Goal: Information Seeking & Learning: Learn about a topic

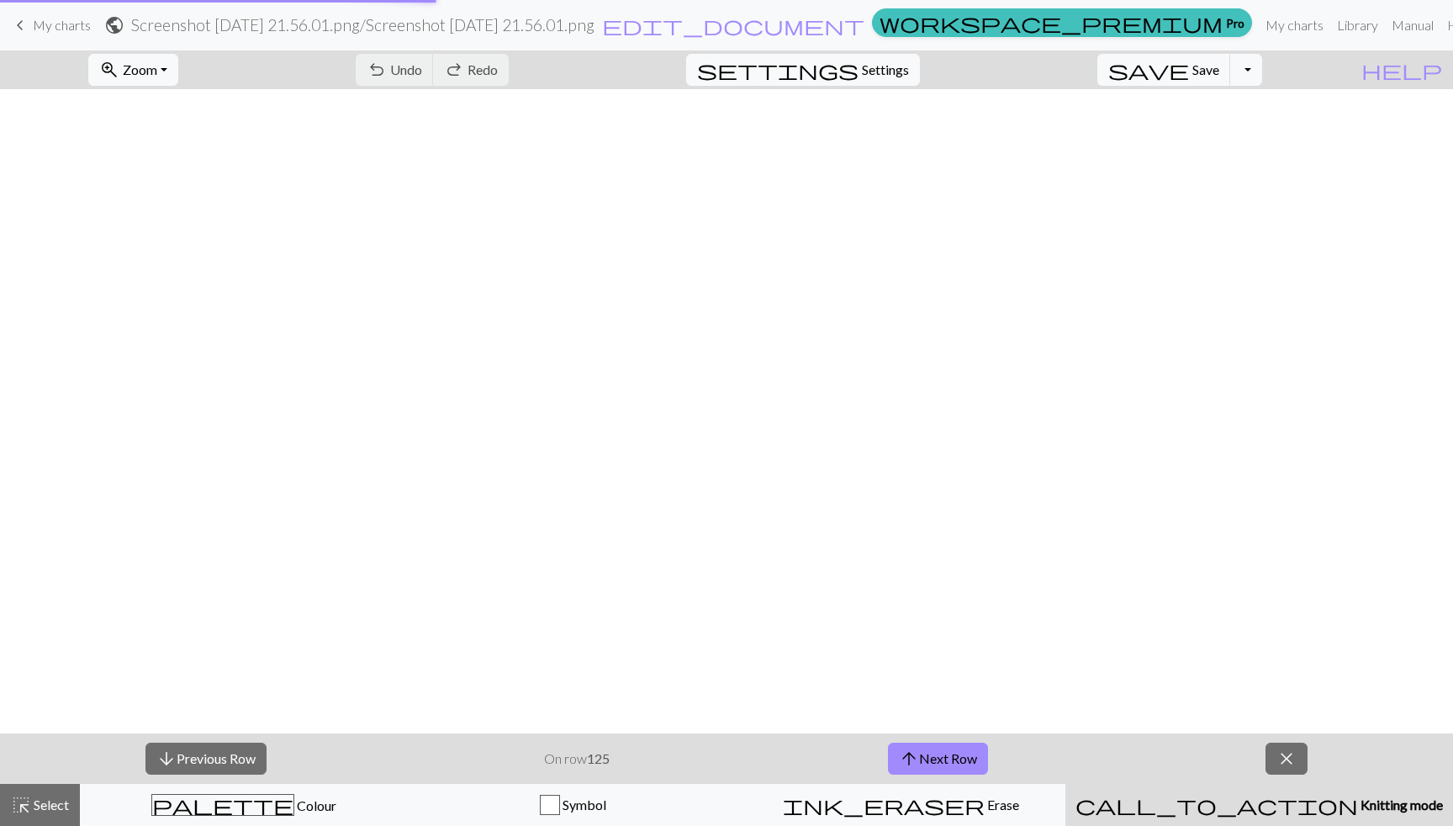
scroll to position [800, 142]
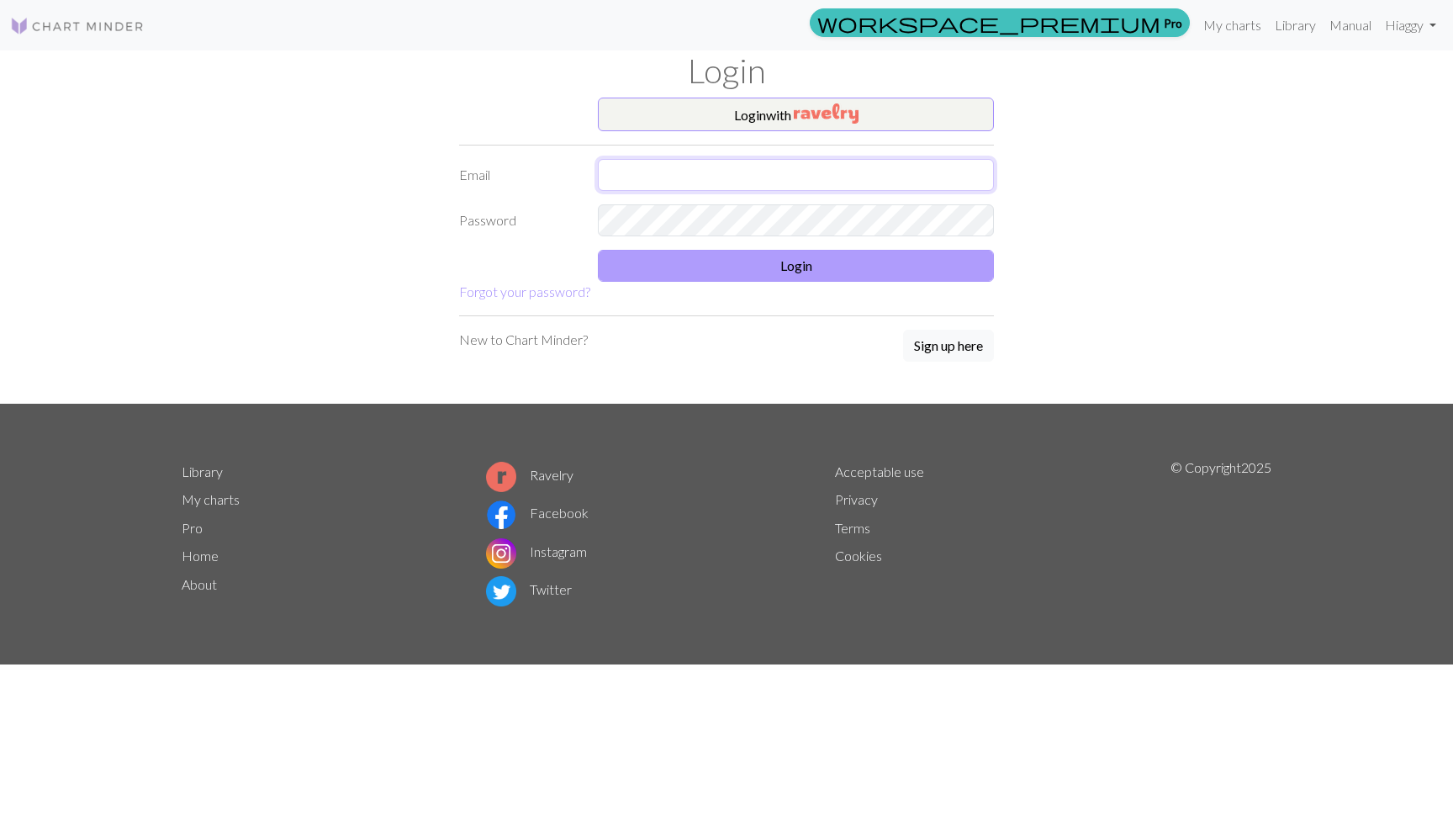
type input "[EMAIL_ADDRESS][DOMAIN_NAME]"
click at [790, 260] on button "Login" at bounding box center [796, 266] width 396 height 32
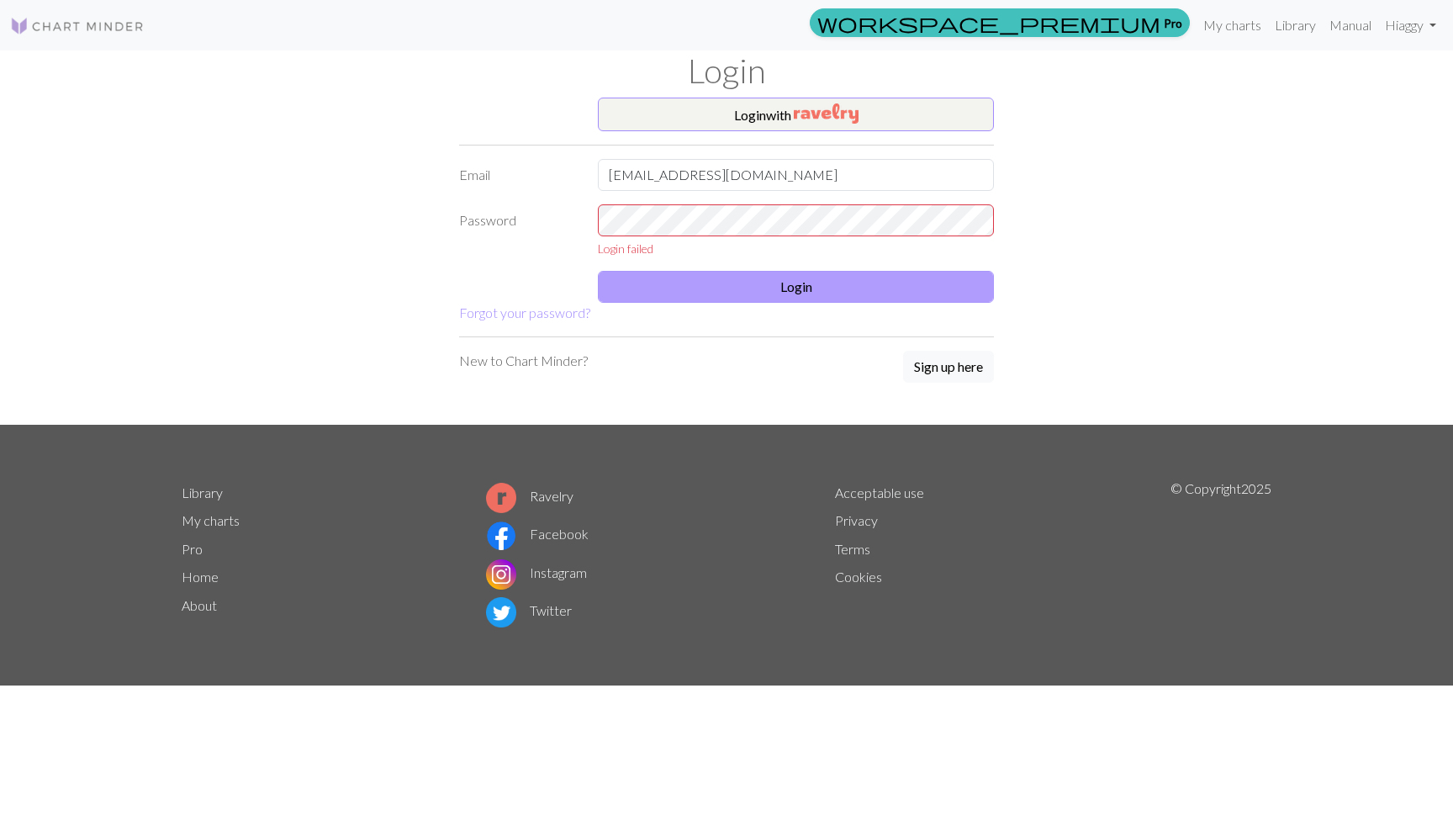
drag, startPoint x: 975, startPoint y: 1, endPoint x: 841, endPoint y: 277, distance: 306.6
click at [841, 277] on button "Login" at bounding box center [796, 287] width 396 height 32
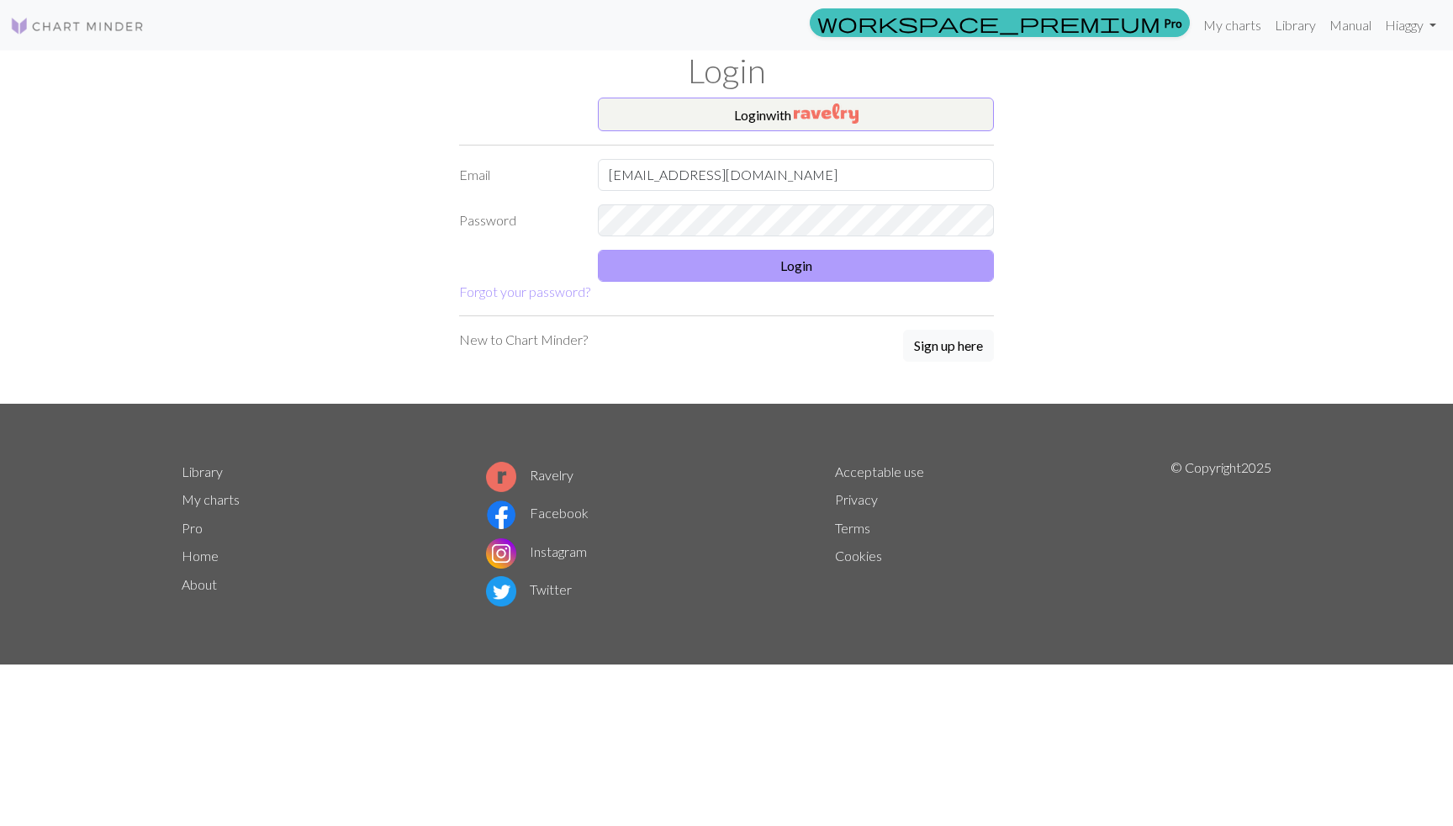
click at [811, 264] on button "Login" at bounding box center [796, 266] width 396 height 32
click at [763, 269] on button "Login" at bounding box center [796, 266] width 396 height 32
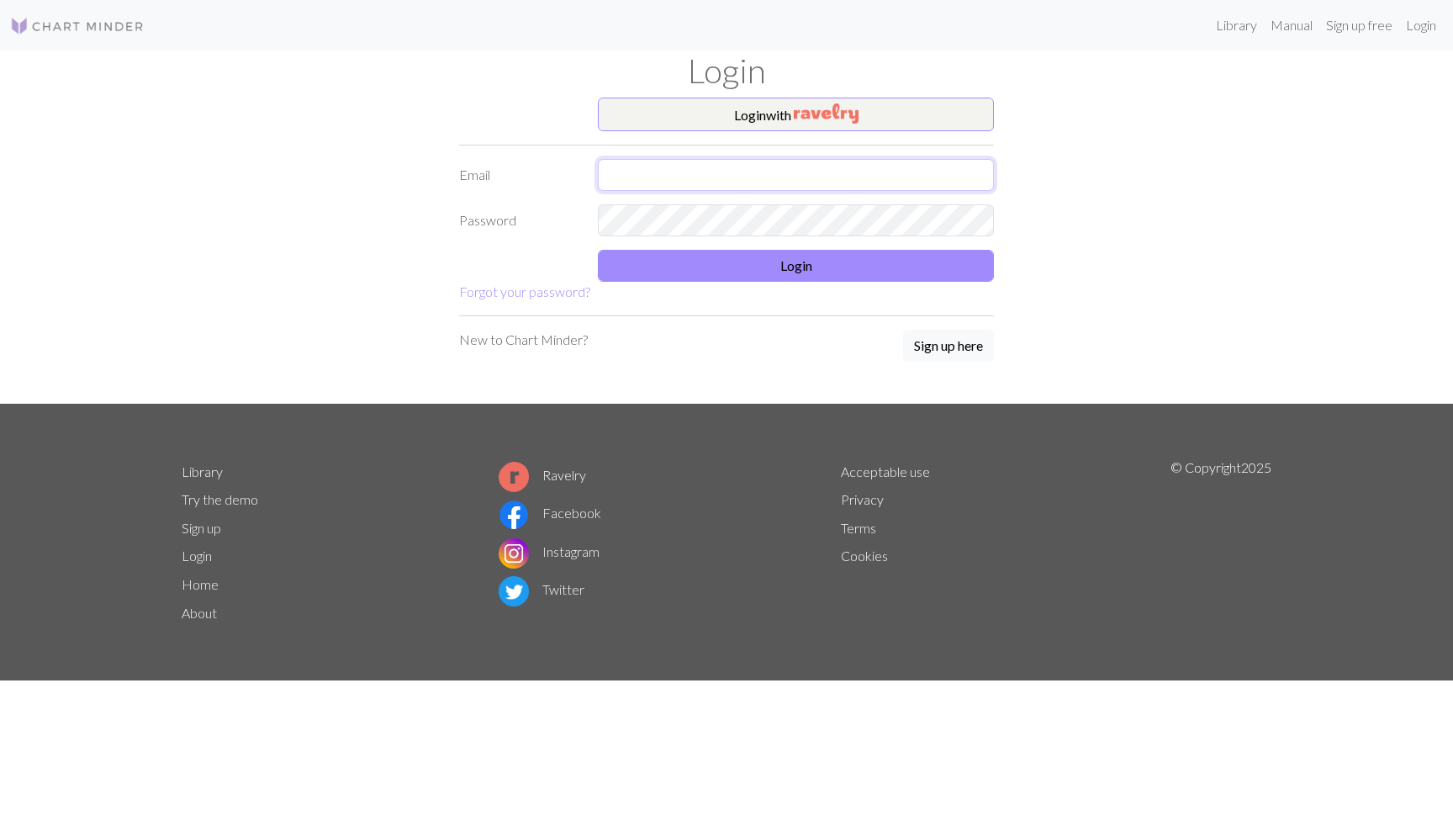
type input "[EMAIL_ADDRESS][DOMAIN_NAME]"
click at [733, 267] on button "Login" at bounding box center [796, 266] width 396 height 32
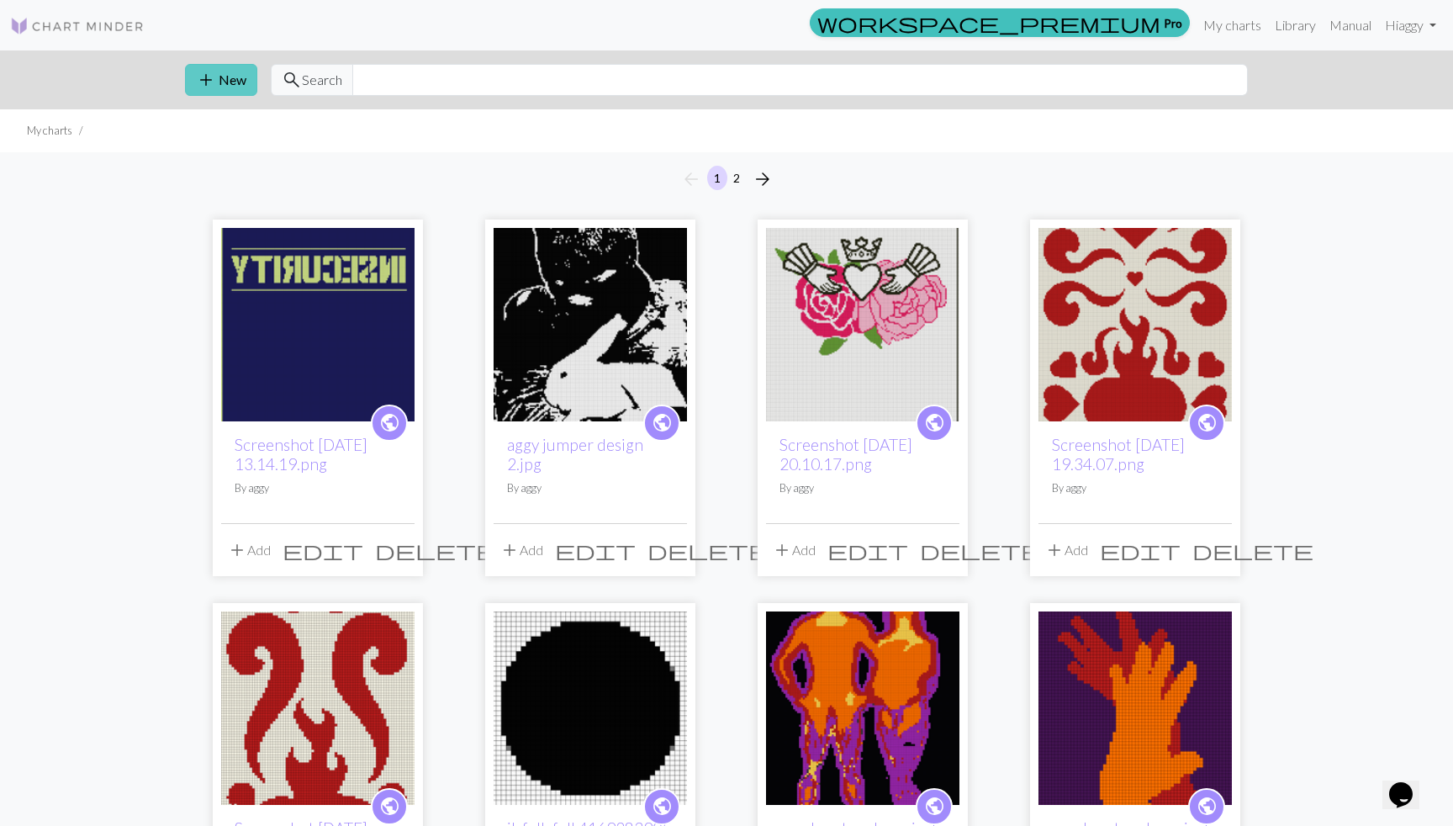
click at [220, 82] on button "add New" at bounding box center [221, 80] width 72 height 32
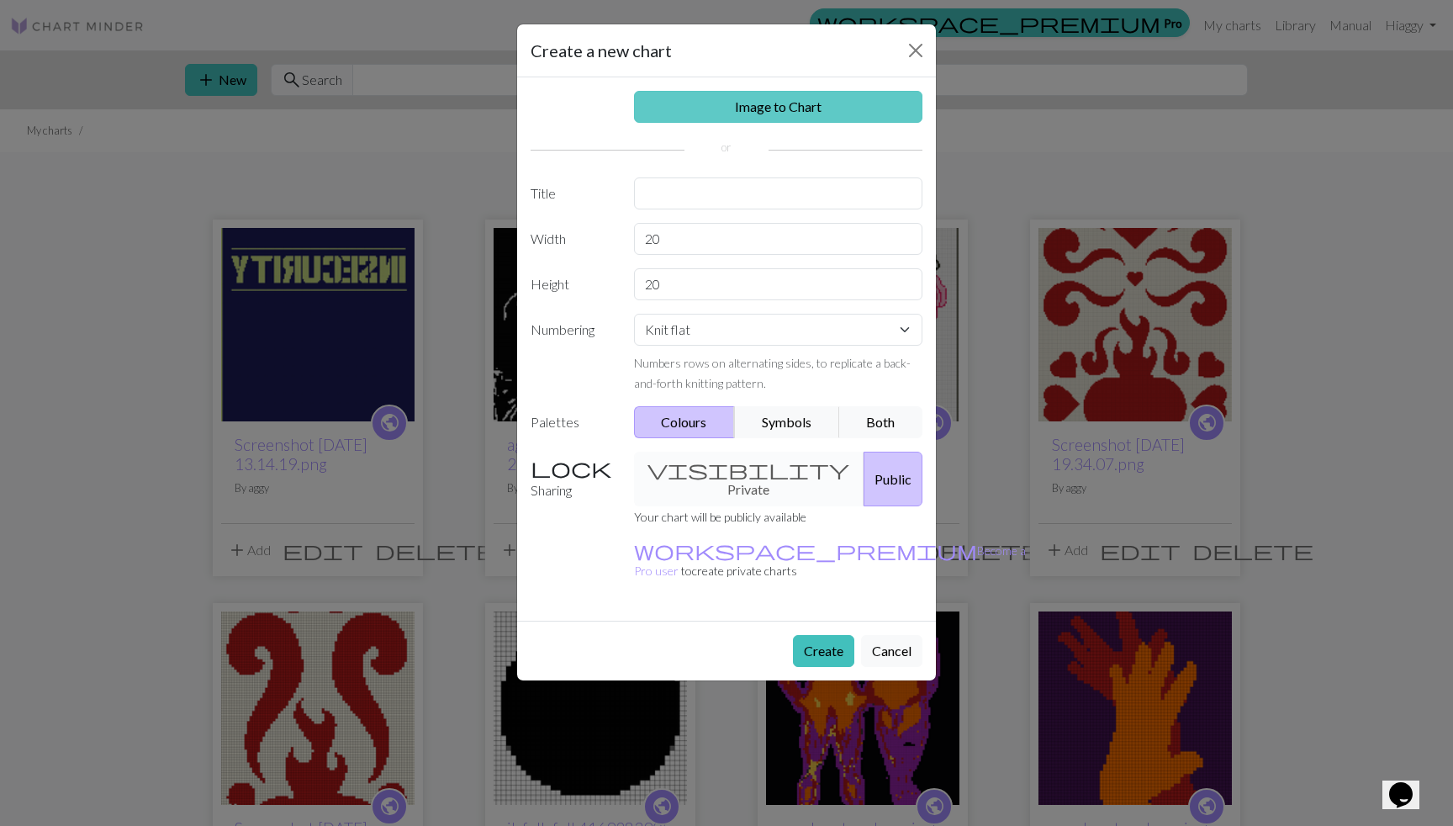
click at [781, 109] on link "Image to Chart" at bounding box center [778, 107] width 289 height 32
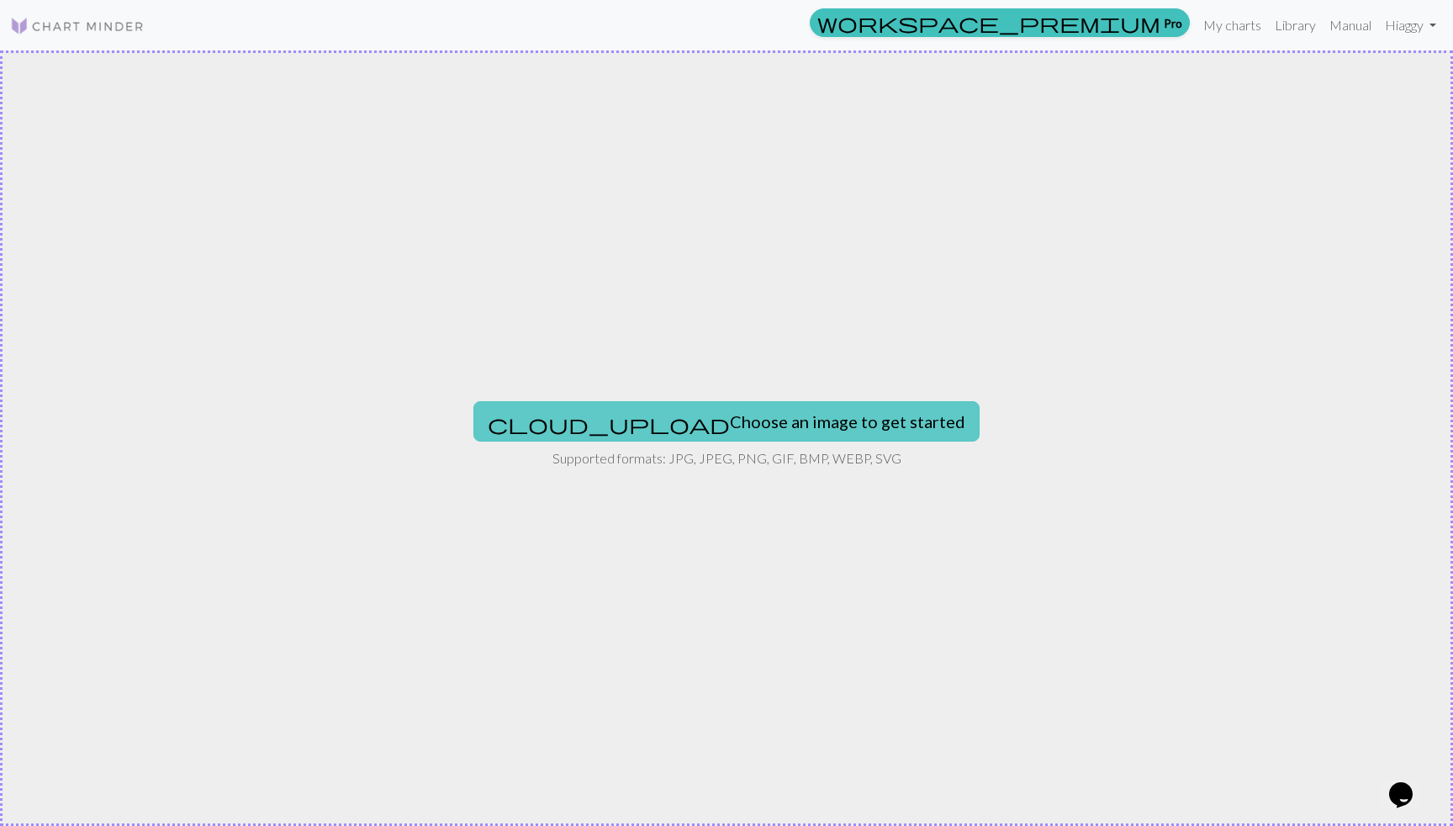
click at [698, 409] on button "cloud_upload Choose an image to get started" at bounding box center [727, 421] width 506 height 40
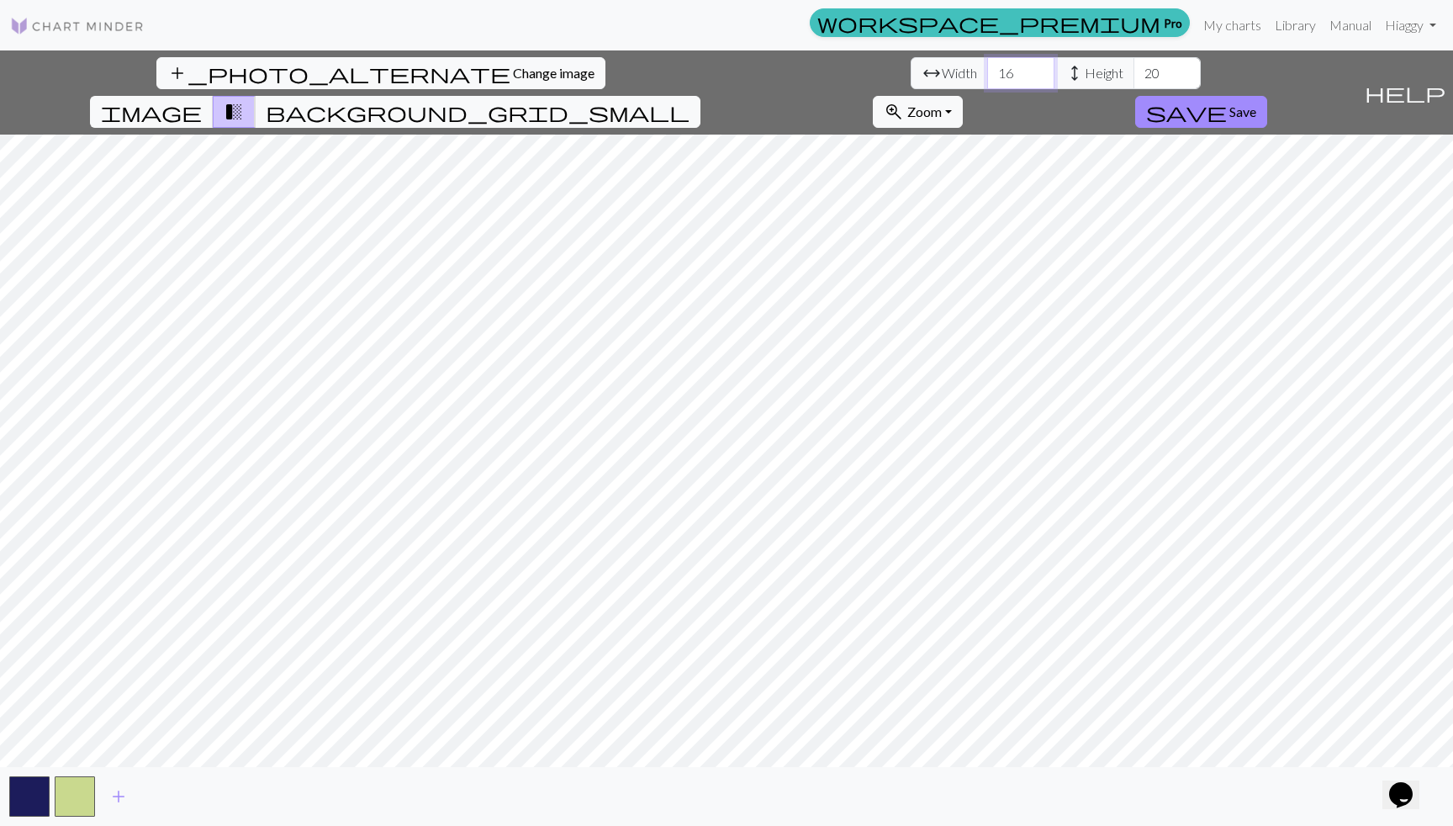
click at [987, 72] on input "16" at bounding box center [1020, 73] width 67 height 32
click at [987, 72] on input "17" at bounding box center [1020, 73] width 67 height 32
click at [987, 72] on input "18" at bounding box center [1020, 73] width 67 height 32
click at [987, 72] on input "19" at bounding box center [1020, 73] width 67 height 32
click at [987, 72] on input "20" at bounding box center [1020, 73] width 67 height 32
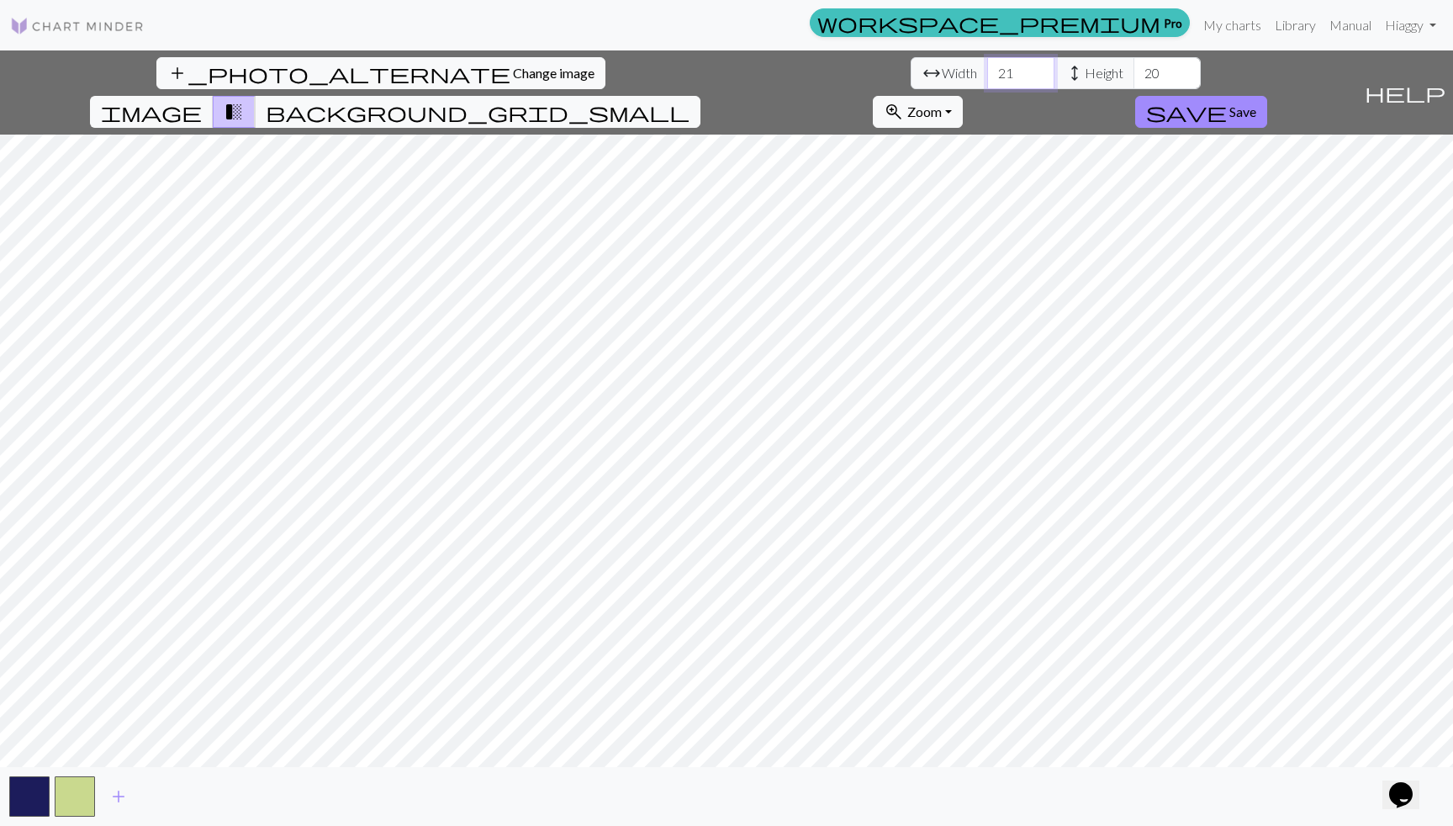
click at [987, 72] on input "21" at bounding box center [1020, 73] width 67 height 32
click at [987, 72] on input "22" at bounding box center [1020, 73] width 67 height 32
click at [987, 72] on input "23" at bounding box center [1020, 73] width 67 height 32
click at [987, 72] on input "24" at bounding box center [1020, 73] width 67 height 32
click at [987, 72] on input "25" at bounding box center [1020, 73] width 67 height 32
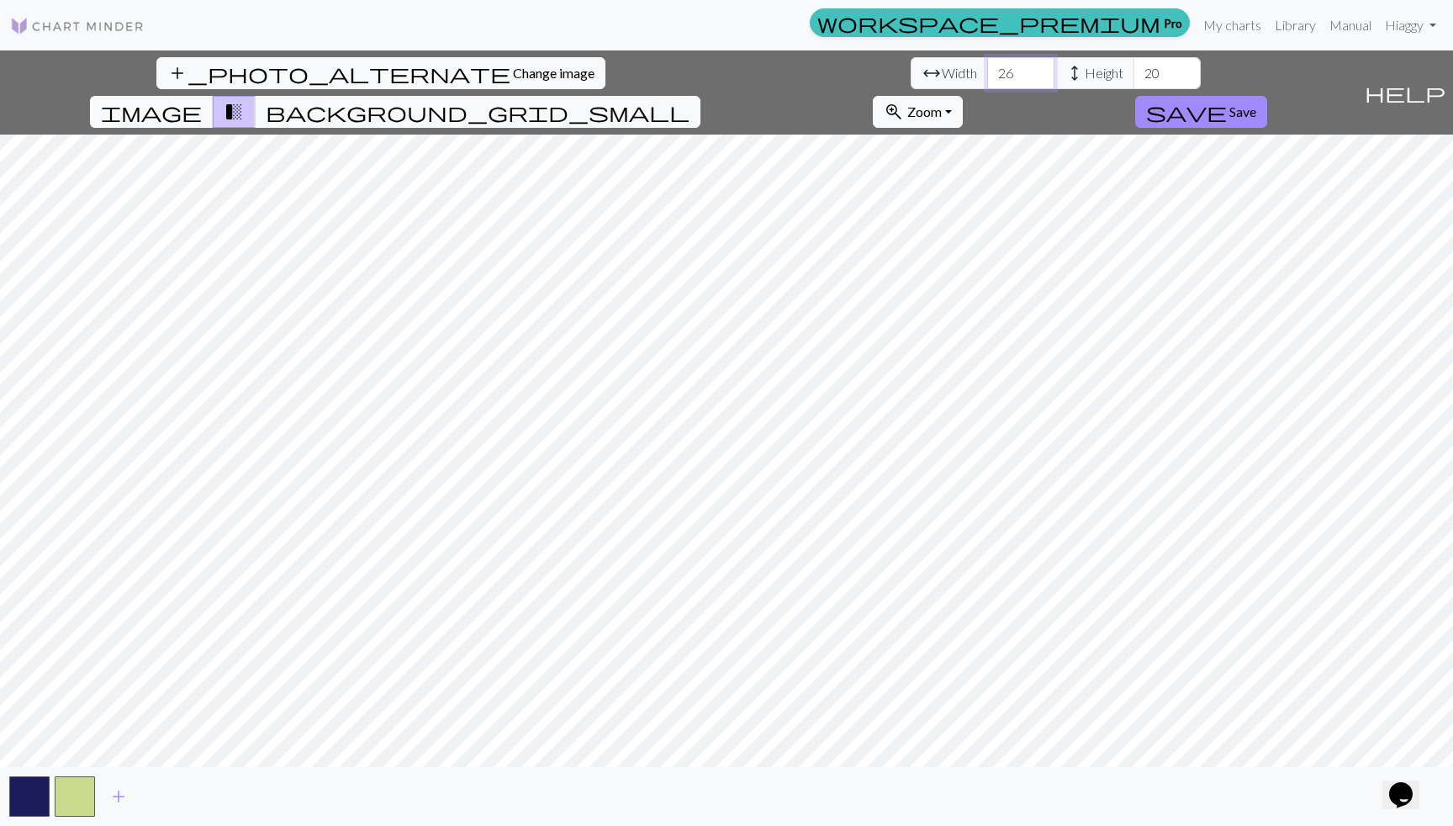
click at [987, 72] on input "26" at bounding box center [1020, 73] width 67 height 32
click at [987, 72] on input "27" at bounding box center [1020, 73] width 67 height 32
click at [987, 72] on input "28" at bounding box center [1020, 73] width 67 height 32
click at [987, 72] on input "29" at bounding box center [1020, 73] width 67 height 32
click at [987, 72] on input "30" at bounding box center [1020, 73] width 67 height 32
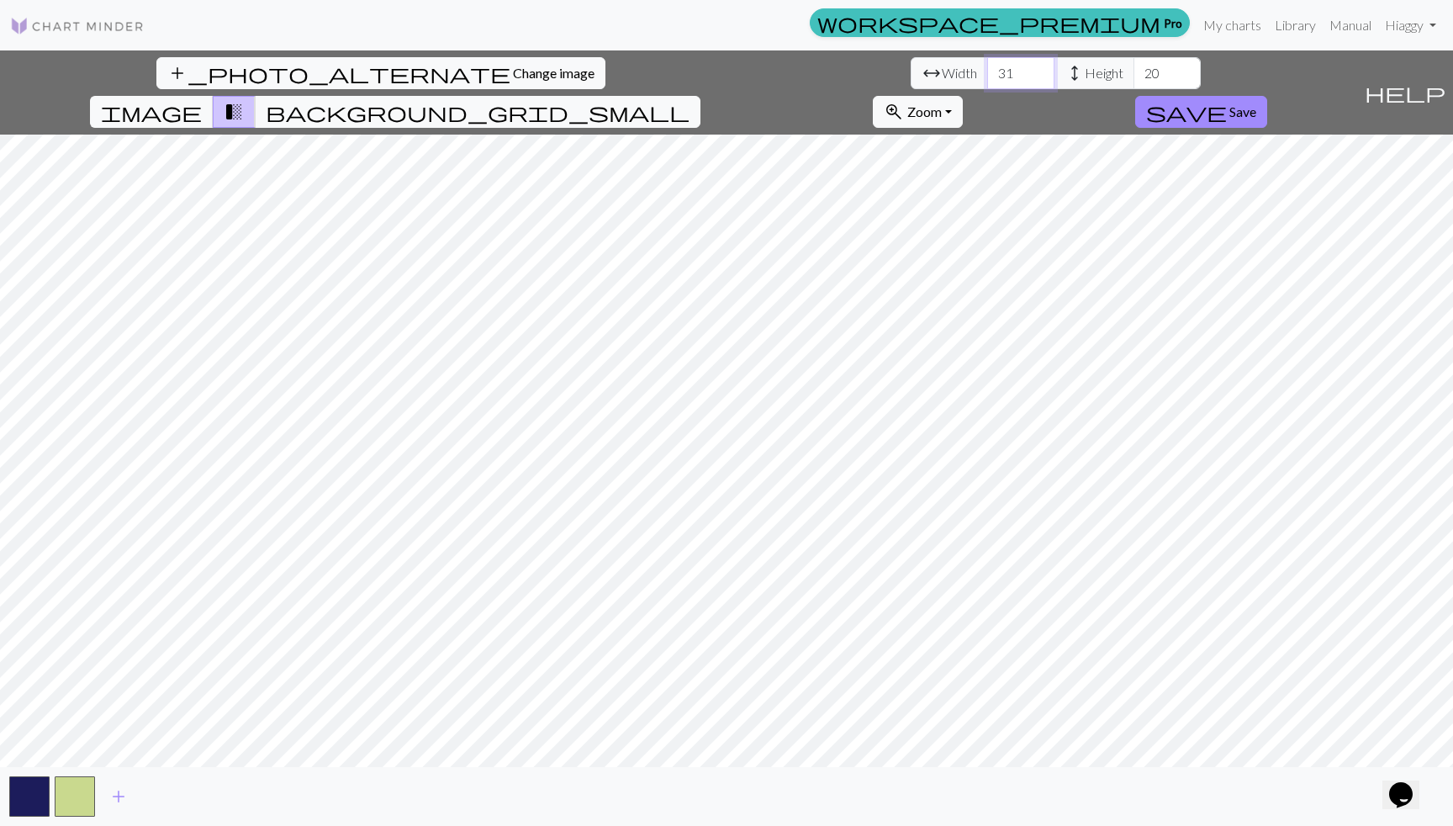
click at [987, 72] on input "31" at bounding box center [1020, 73] width 67 height 32
click at [987, 72] on input "32" at bounding box center [1020, 73] width 67 height 32
click at [987, 72] on input "33" at bounding box center [1020, 73] width 67 height 32
click at [987, 72] on input "34" at bounding box center [1020, 73] width 67 height 32
click at [987, 72] on input "35" at bounding box center [1020, 73] width 67 height 32
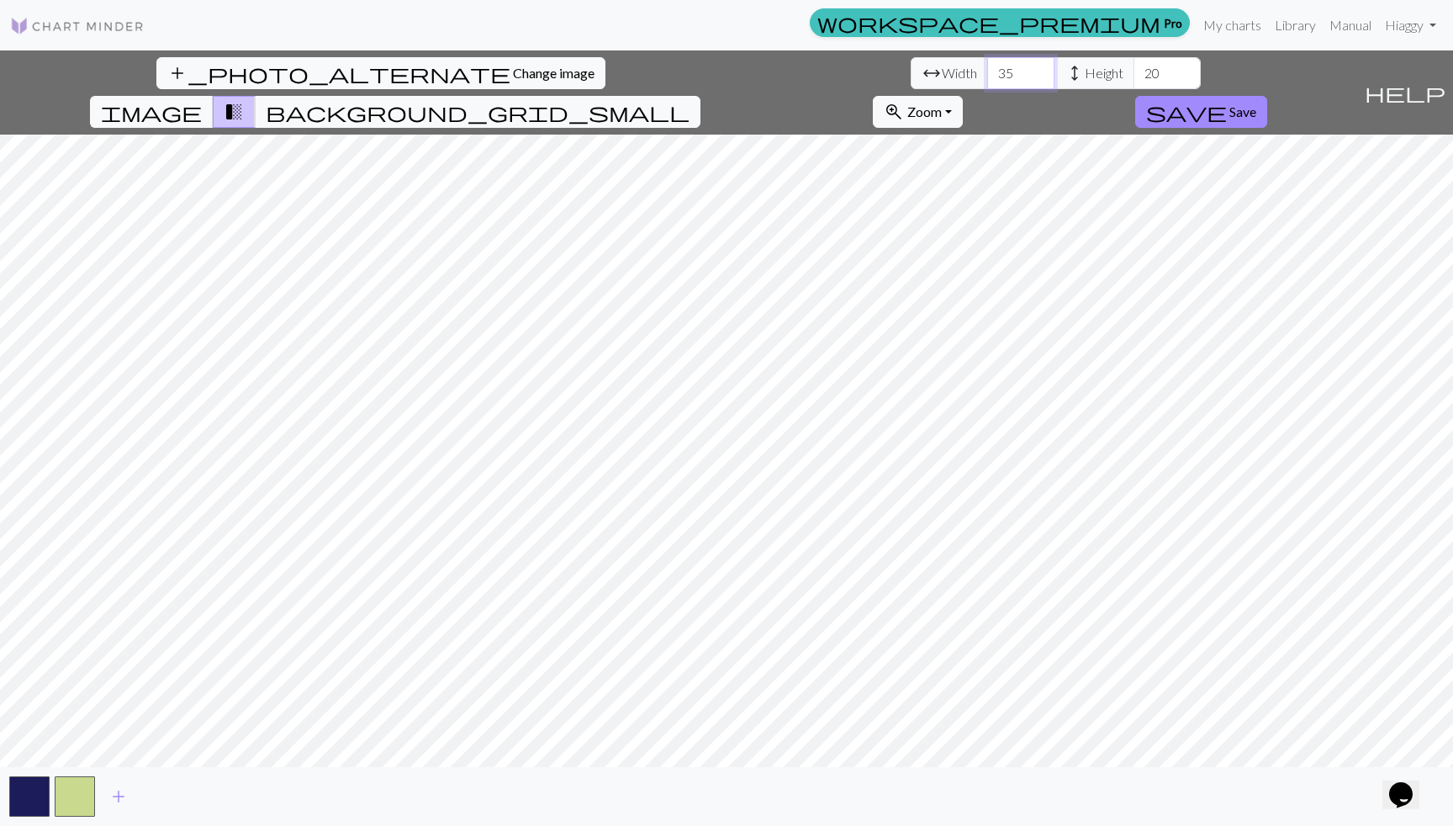
type input "36"
click at [987, 72] on input "36" at bounding box center [1020, 73] width 67 height 32
click at [82, 31] on img at bounding box center [77, 26] width 135 height 20
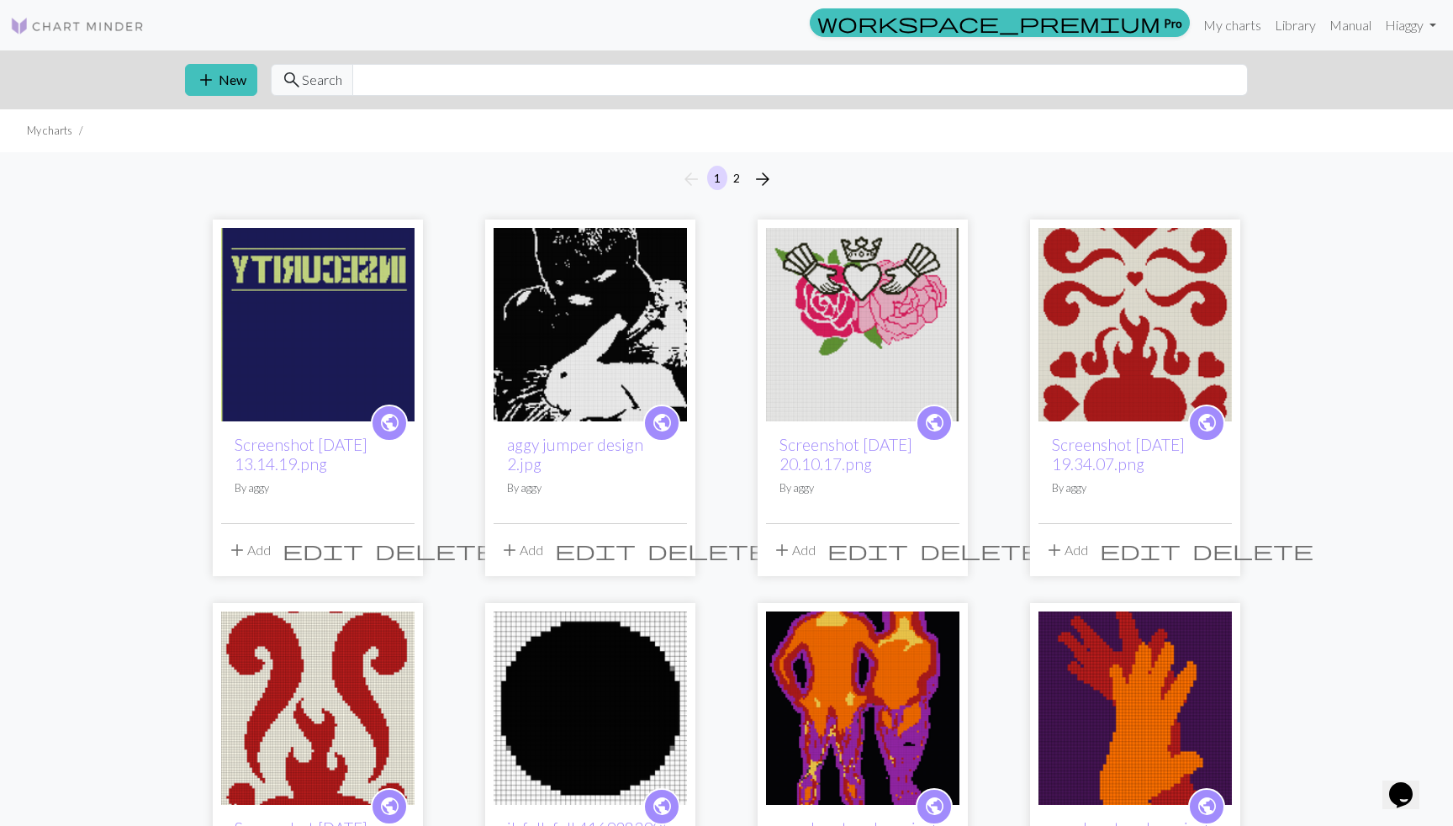
click at [84, 35] on img at bounding box center [77, 26] width 135 height 20
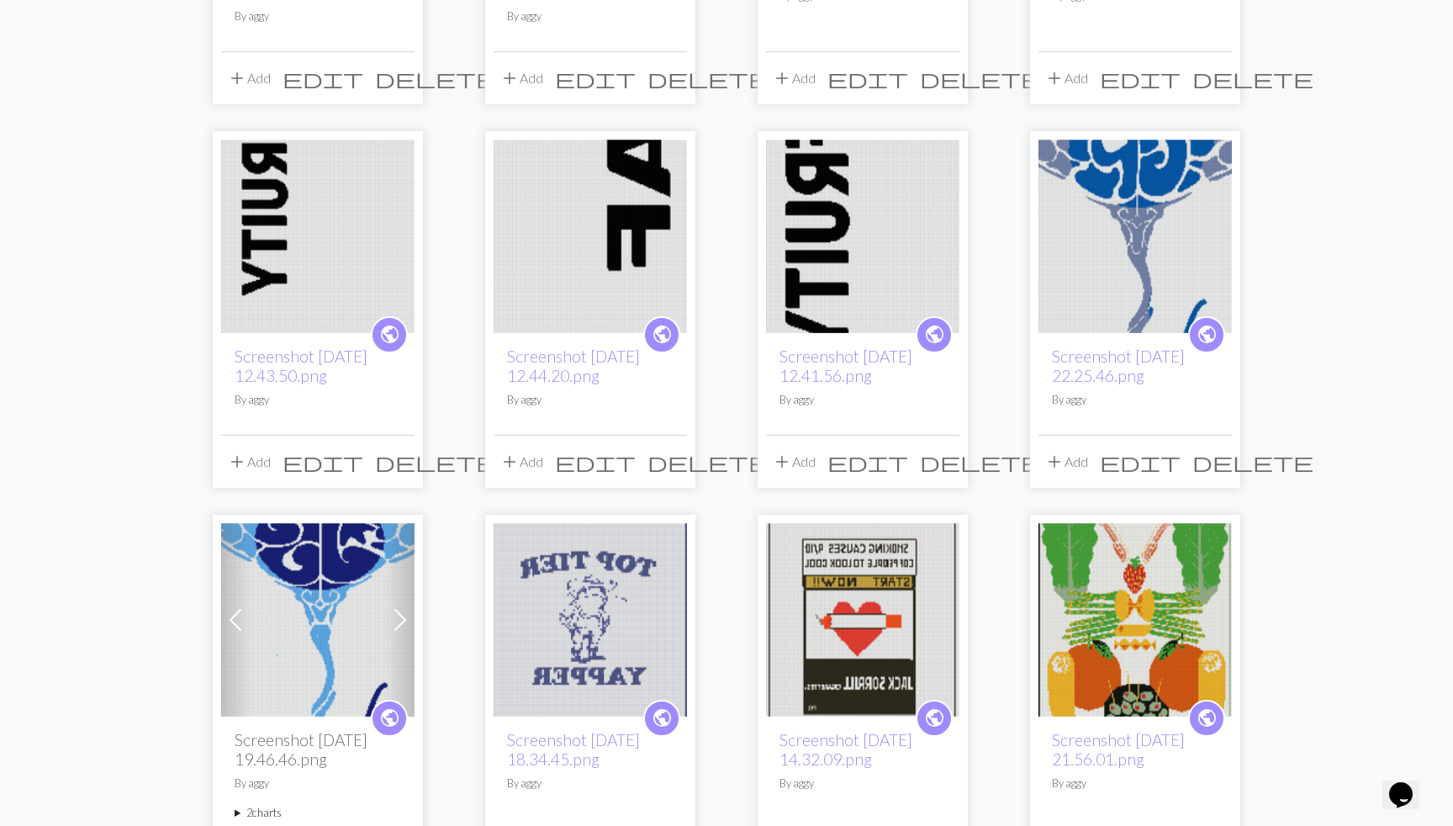
scroll to position [1245, 0]
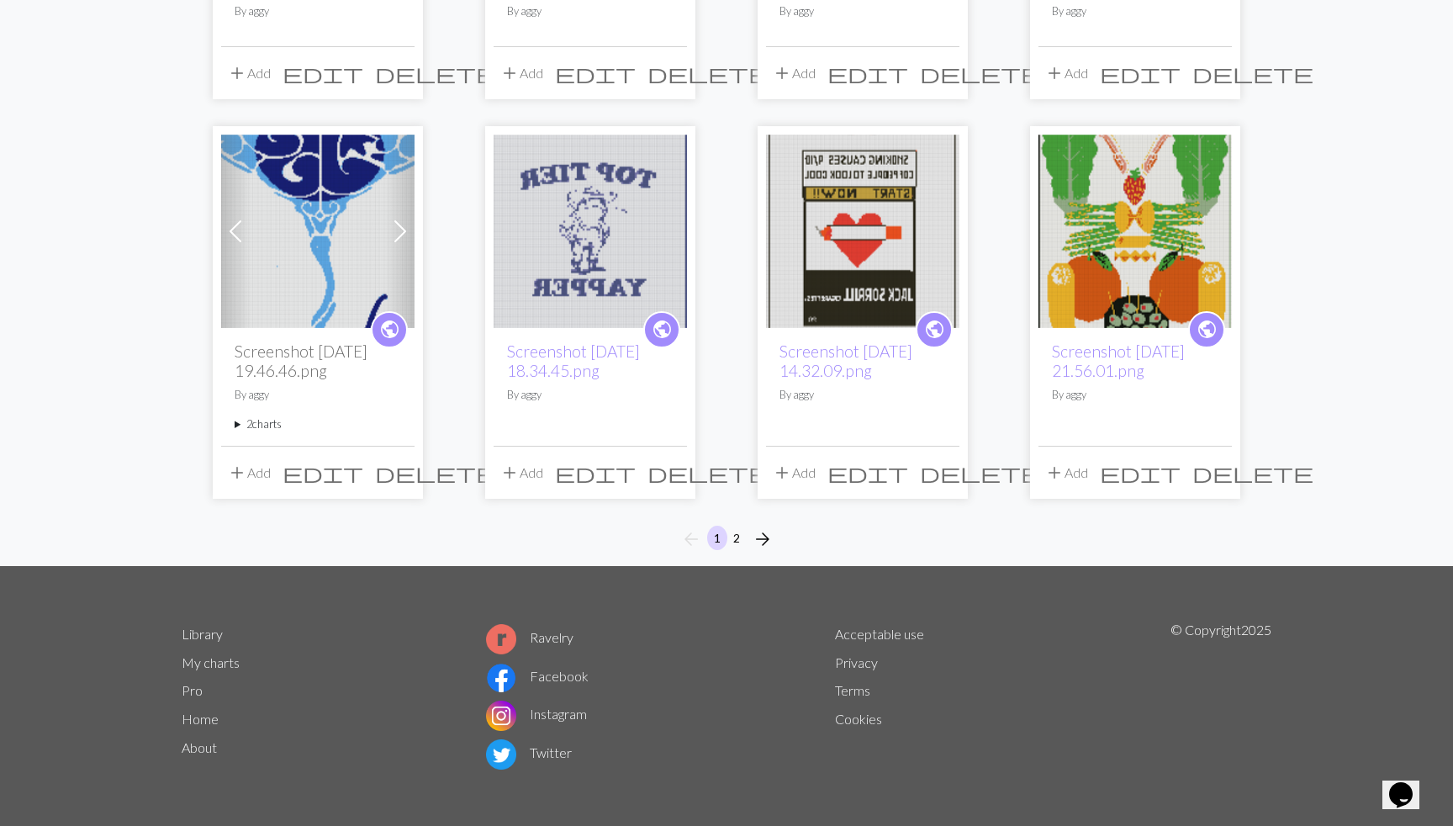
click at [204, 637] on link "Library" at bounding box center [202, 634] width 41 height 16
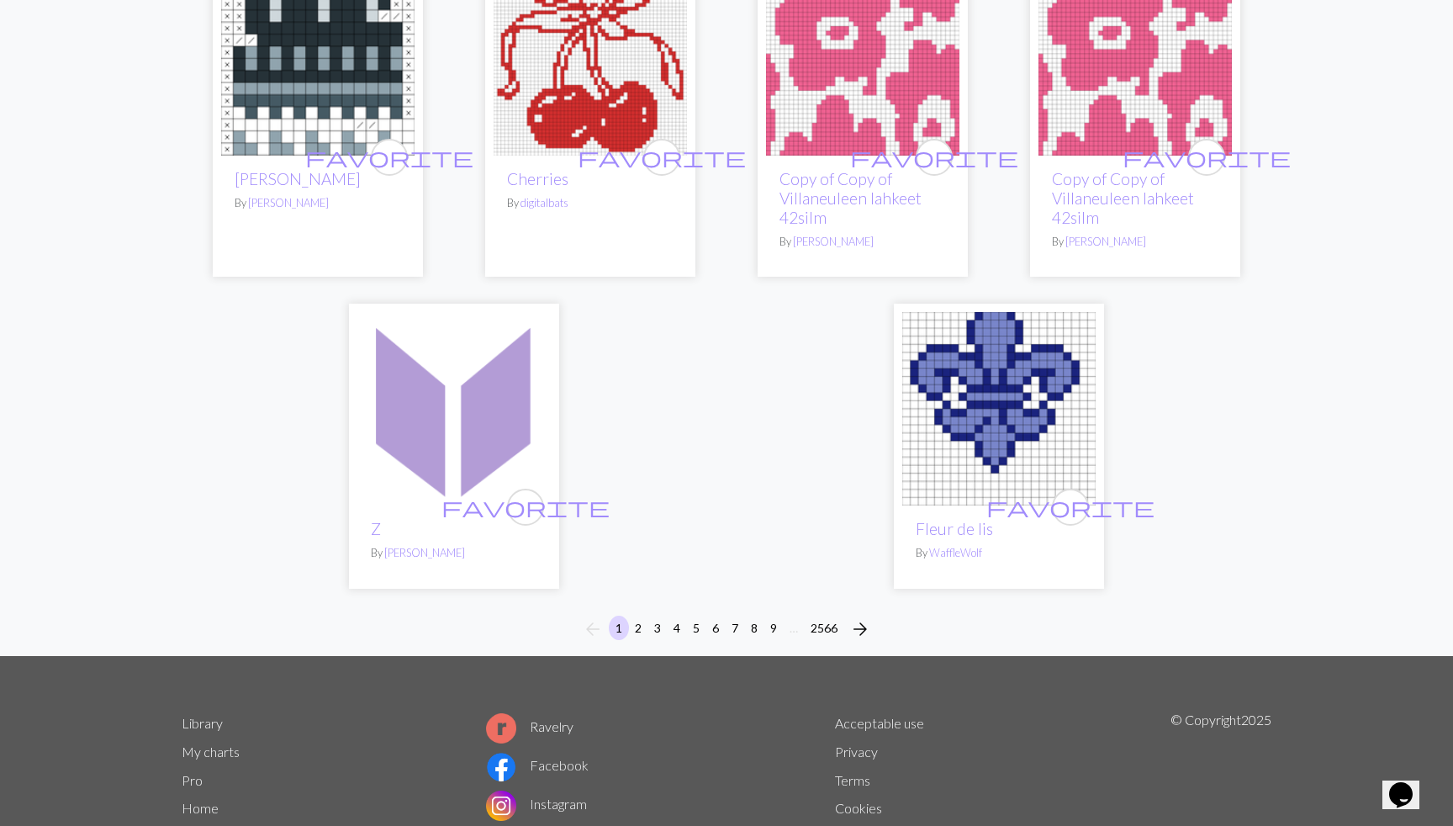
scroll to position [4083, 0]
click at [853, 617] on span "arrow_forward" at bounding box center [860, 629] width 20 height 24
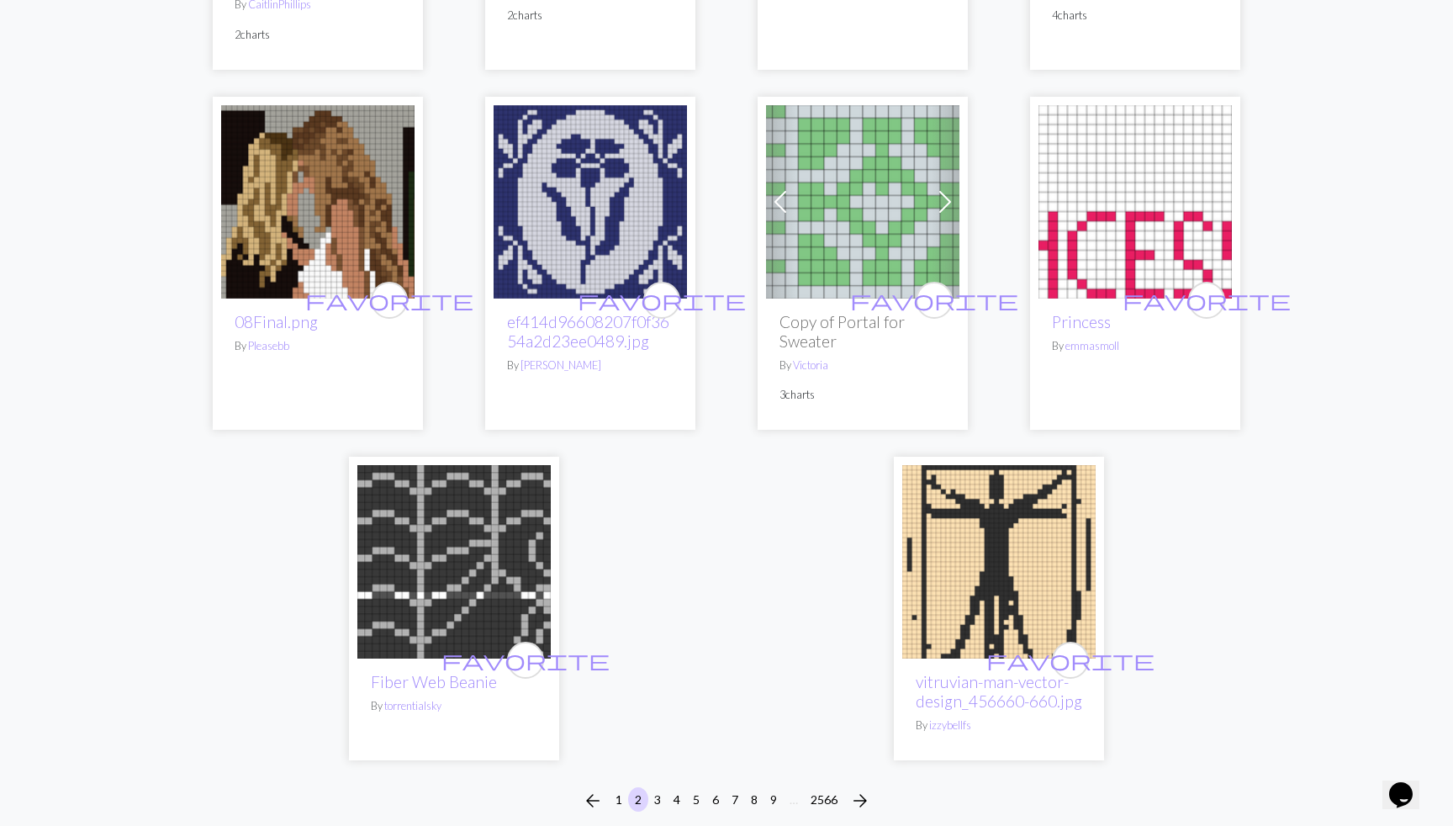
scroll to position [4003, 0]
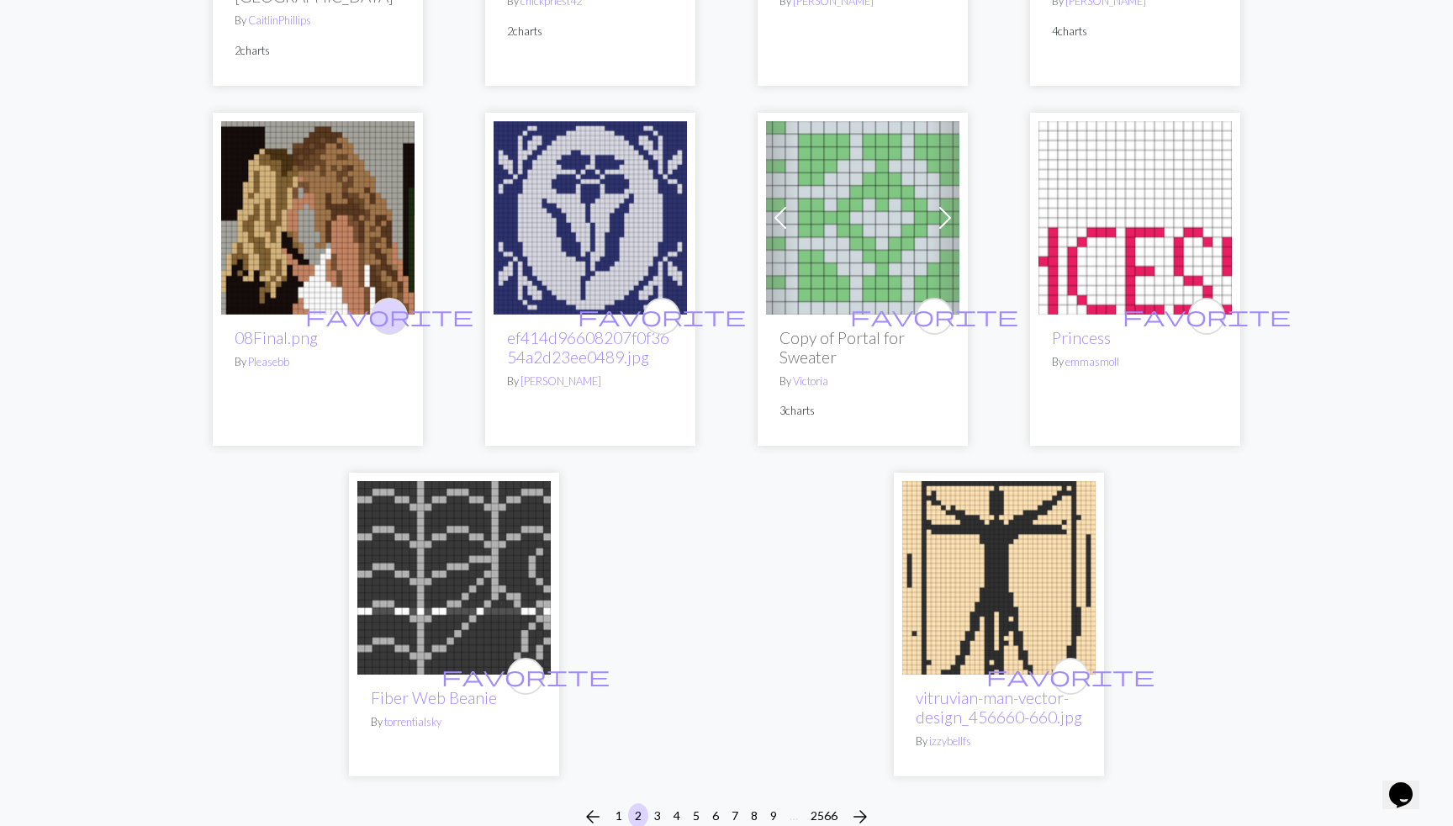
click at [388, 303] on span "favorite" at bounding box center [389, 316] width 168 height 26
click at [860, 805] on span "arrow_forward" at bounding box center [860, 817] width 20 height 24
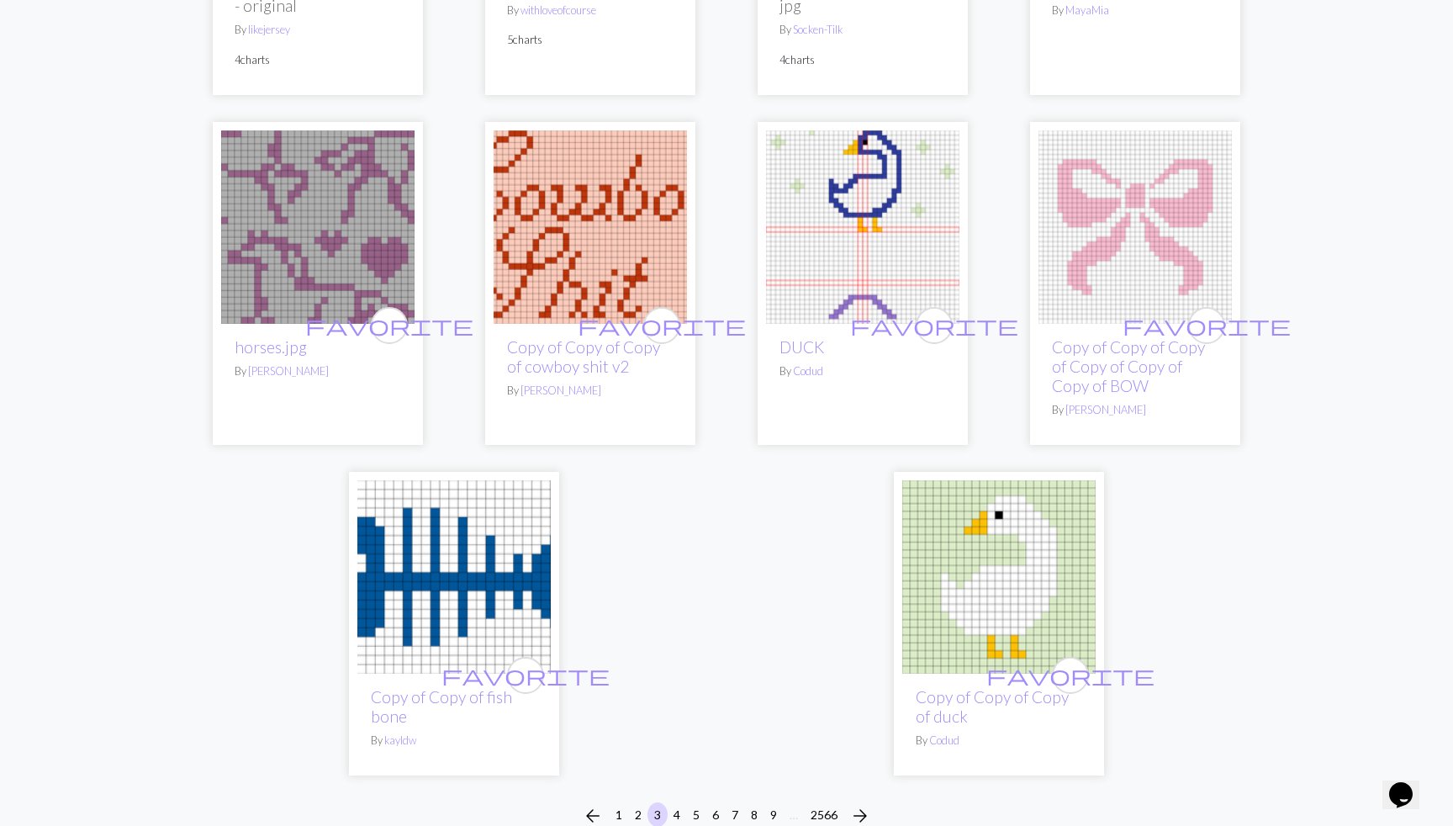
scroll to position [4276, 0]
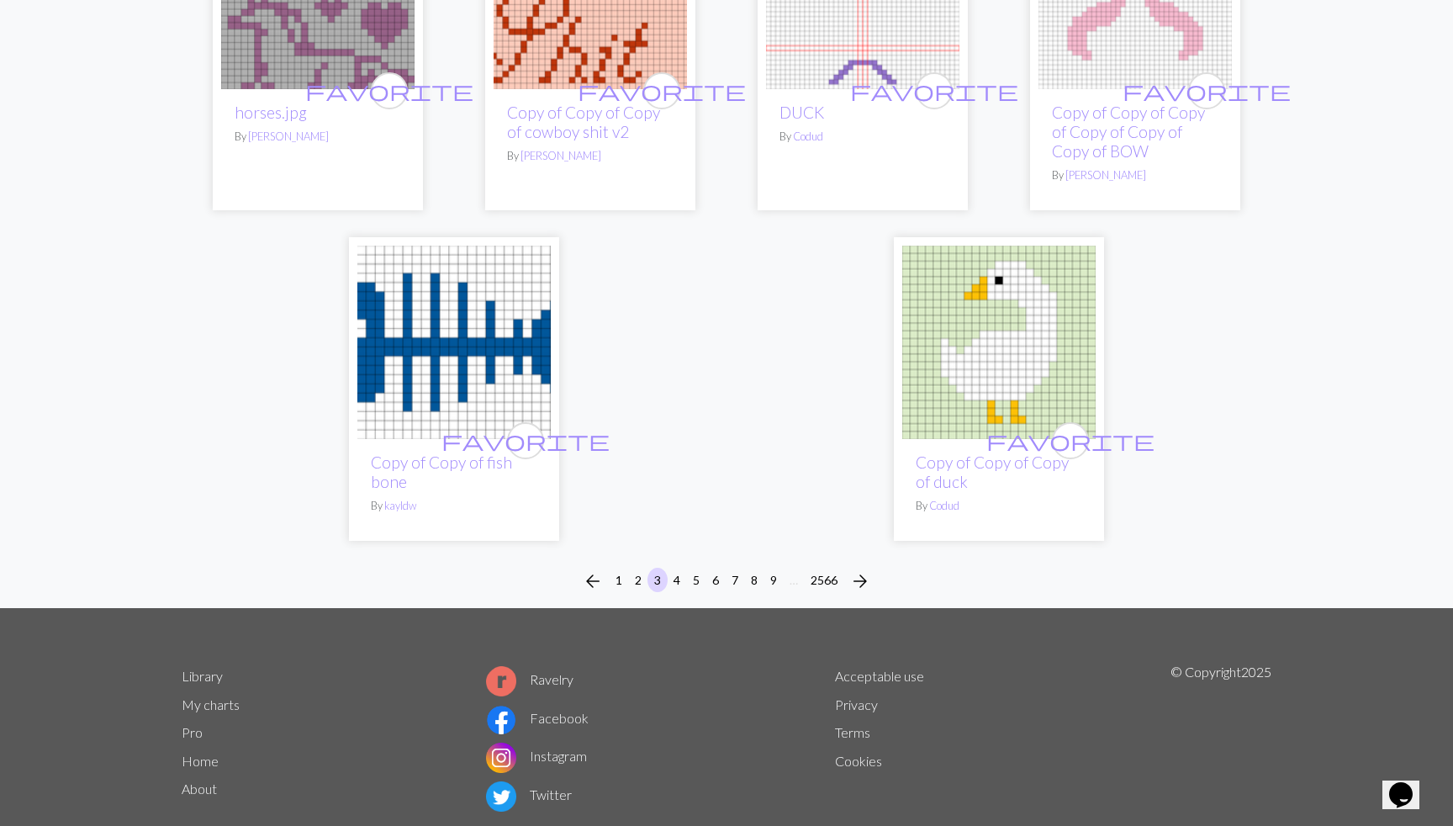
click at [854, 569] on span "arrow_forward" at bounding box center [860, 581] width 20 height 24
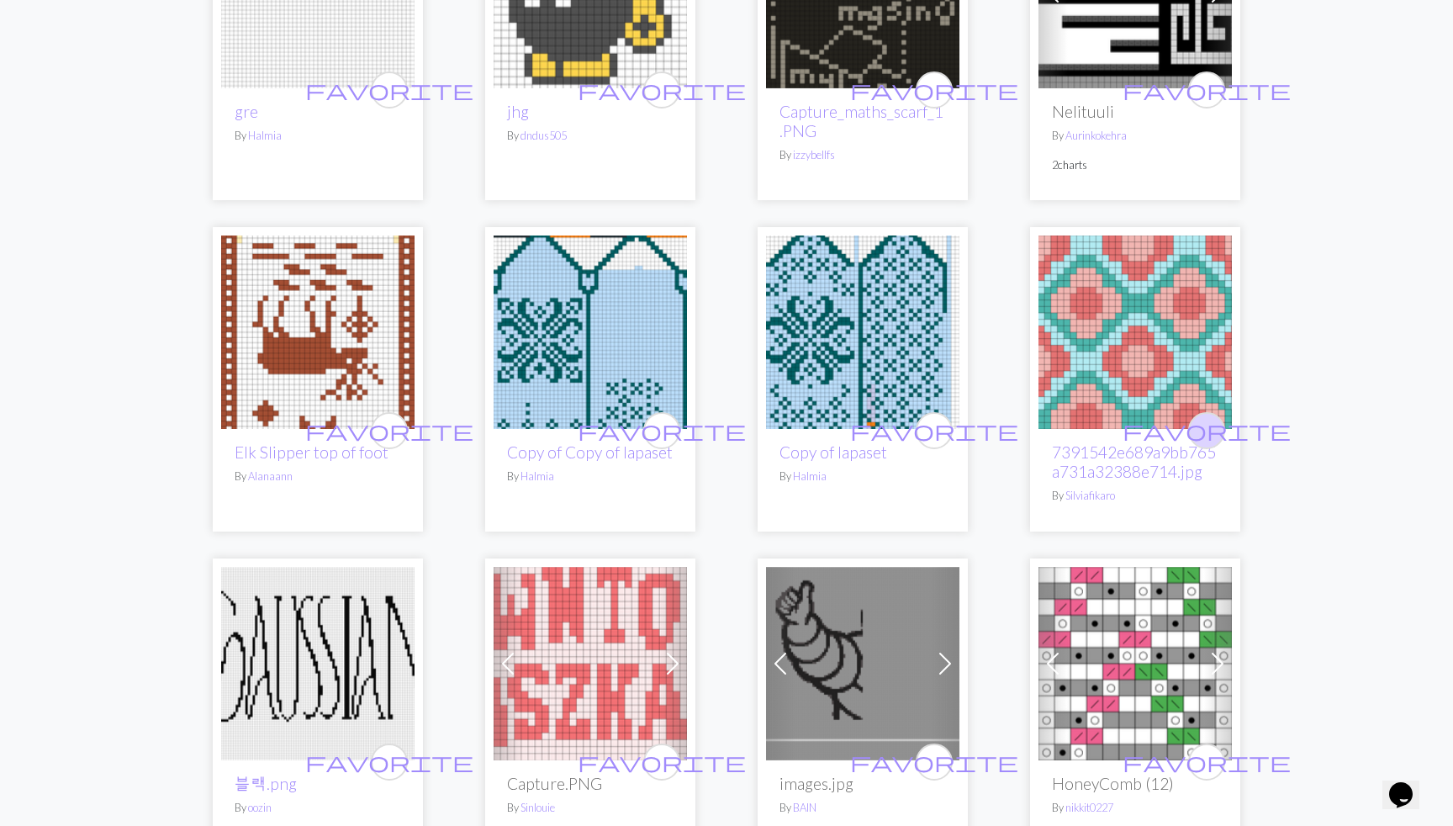
click at [1211, 425] on span "favorite" at bounding box center [1207, 430] width 168 height 26
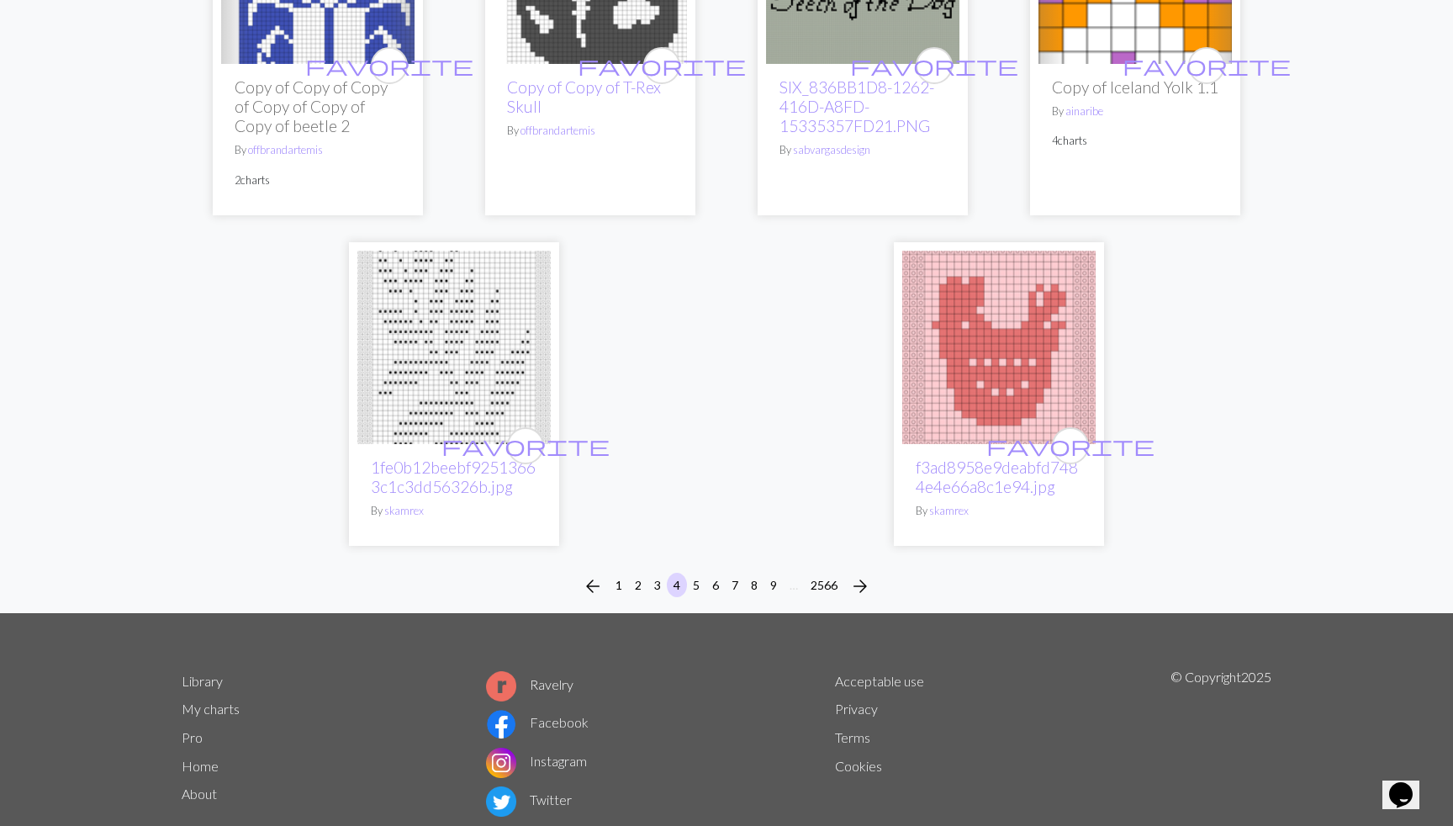
scroll to position [4295, 0]
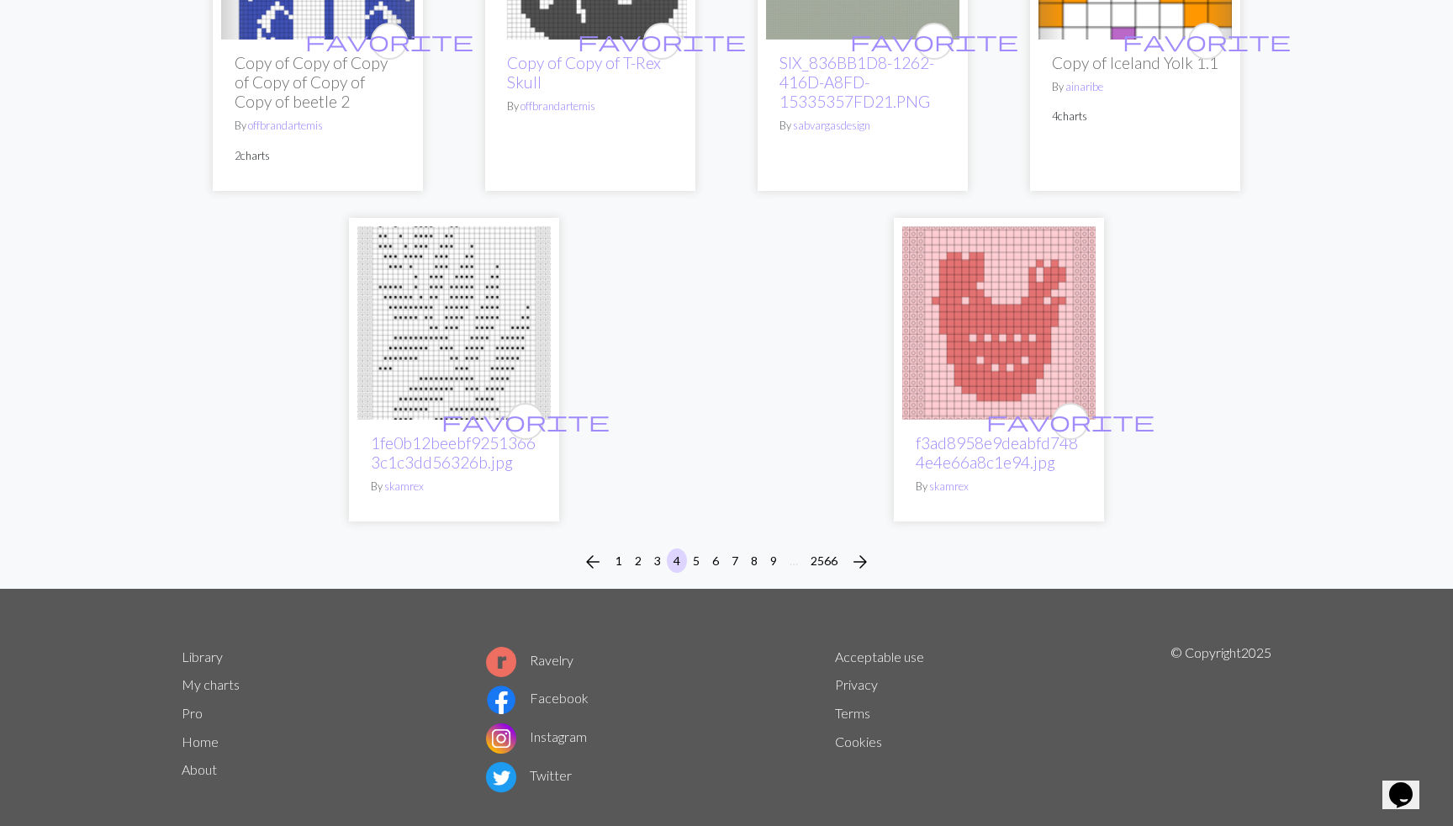
click at [860, 550] on span "arrow_forward" at bounding box center [860, 562] width 20 height 24
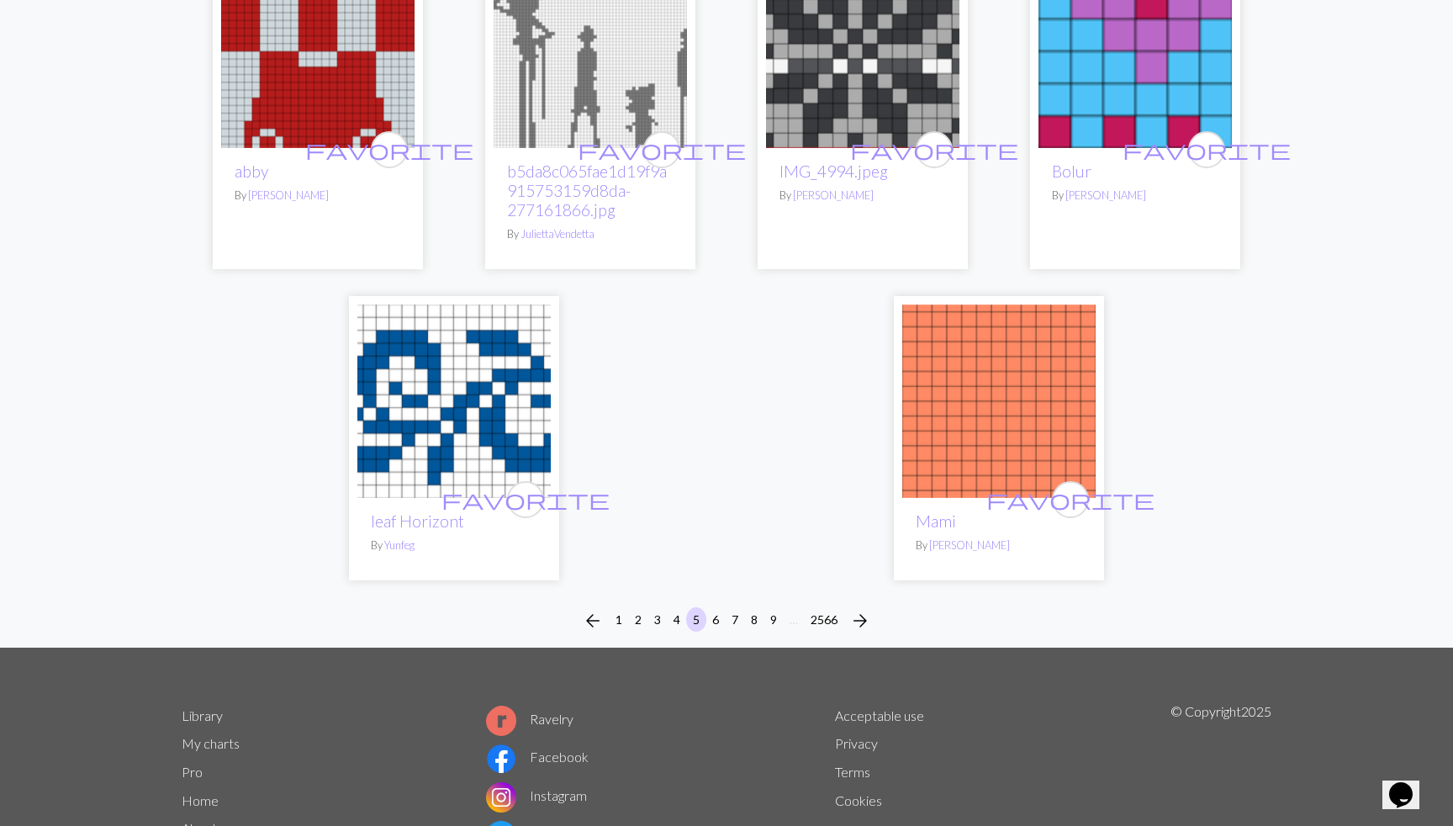
scroll to position [4218, 0]
